Goal: Ask a question

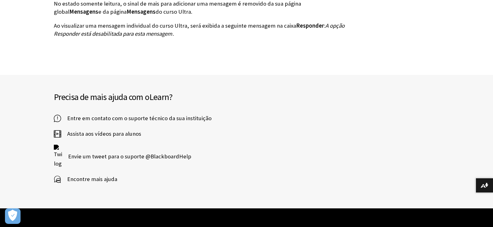
scroll to position [1929, 0]
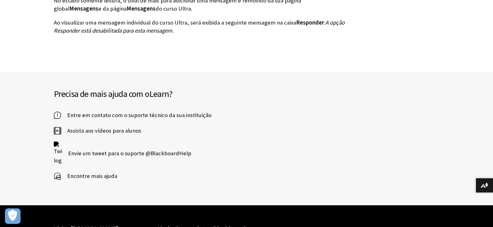
click at [139, 113] on span "Entre em contato com o suporte técnico da sua instituição" at bounding box center [136, 115] width 151 height 9
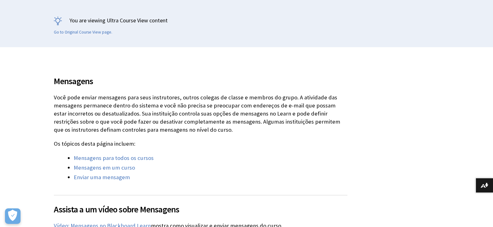
scroll to position [103, 0]
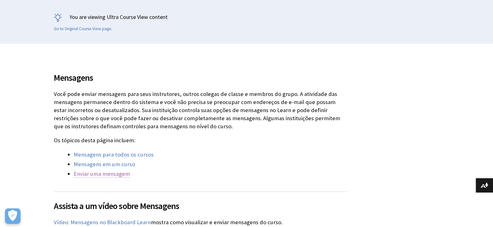
click at [117, 173] on link "Enviar uma mensagem" at bounding box center [102, 173] width 56 height 7
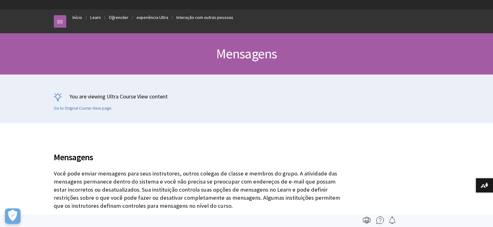
scroll to position [0, 0]
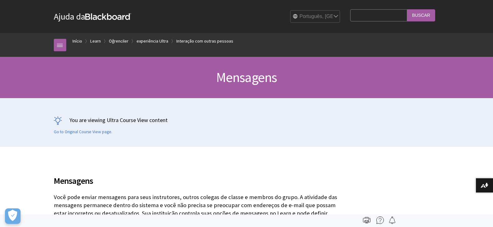
click at [380, 16] on input "Search Query" at bounding box center [378, 15] width 57 height 12
type input "suporte"
click at [415, 18] on input "Buscar" at bounding box center [421, 15] width 28 height 12
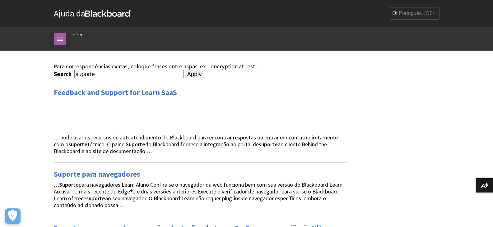
click at [125, 74] on input "suporte" at bounding box center [128, 74] width 109 height 8
type input "s"
type input "quero falar com o suporte"
click at [185, 70] on input "Apply" at bounding box center [195, 74] width 20 height 9
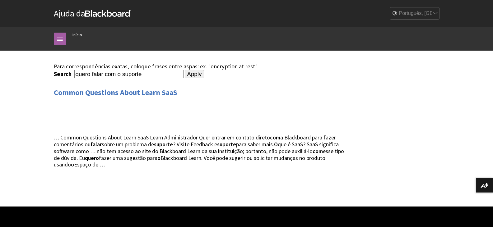
scroll to position [82, 0]
